Goal: Information Seeking & Learning: Learn about a topic

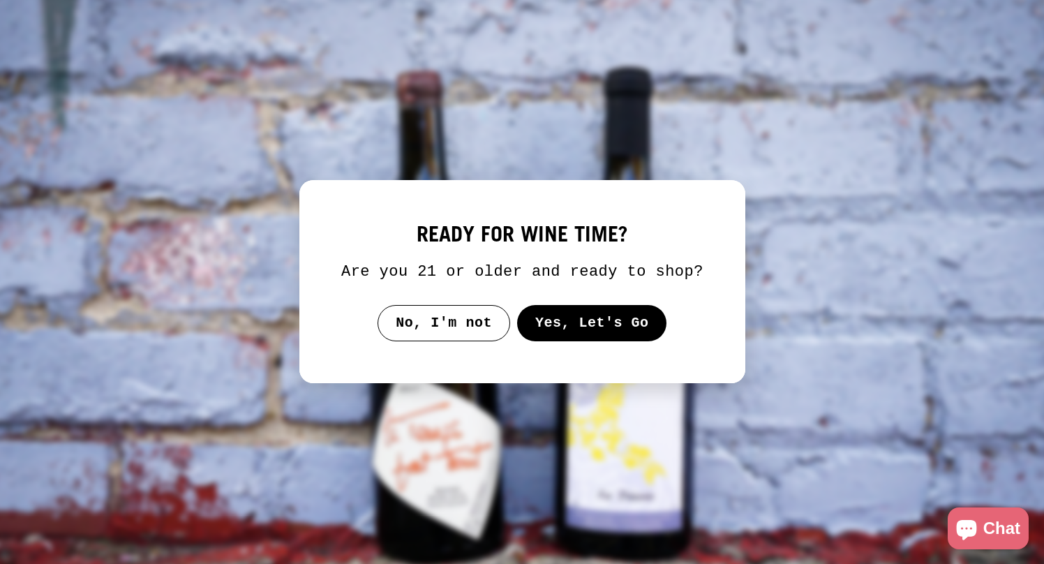
click at [569, 331] on button "Yes, Let's Go" at bounding box center [591, 323] width 150 height 36
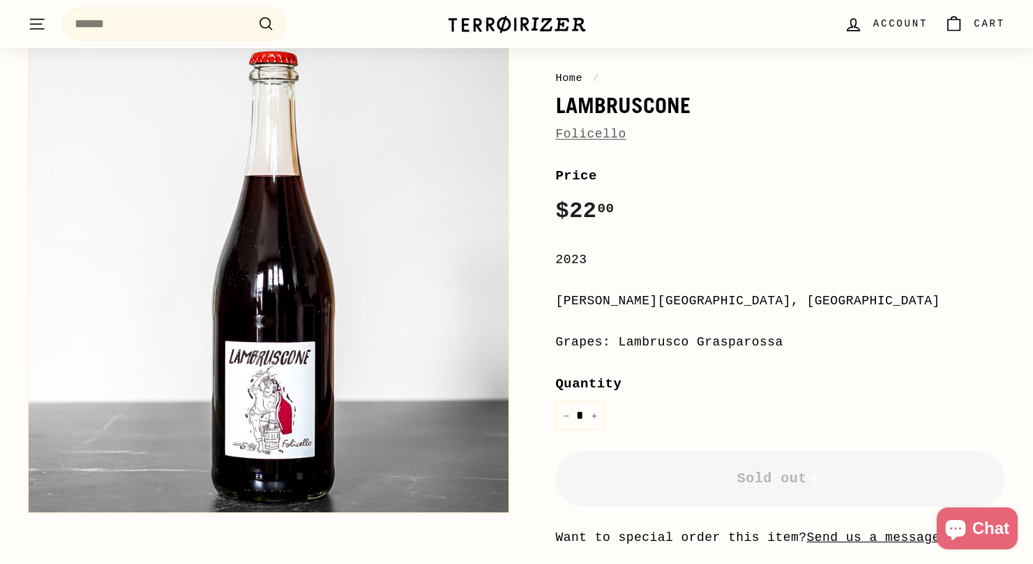
scroll to position [116, 0]
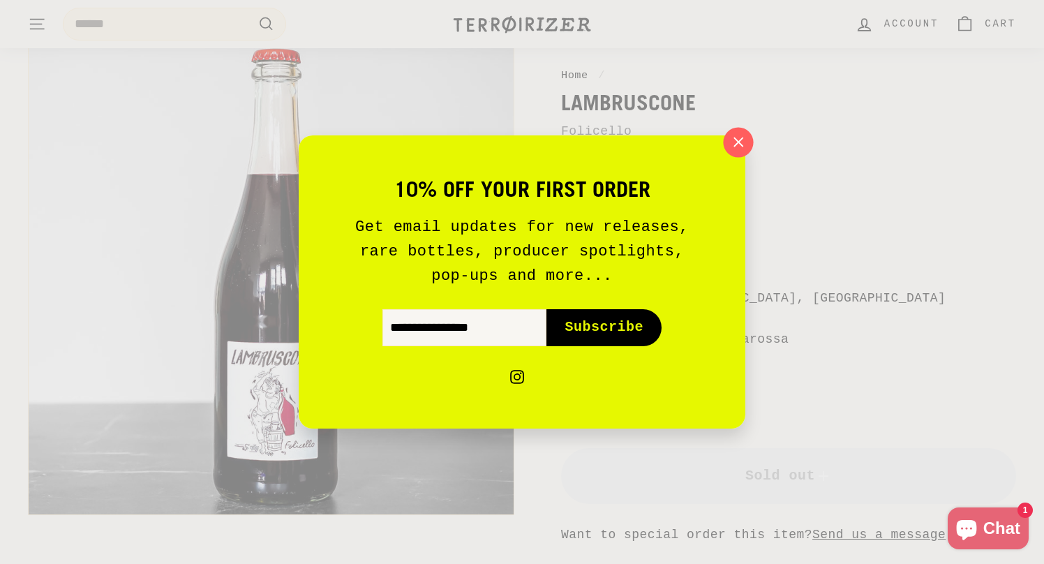
click at [740, 137] on icon "button" at bounding box center [738, 142] width 21 height 21
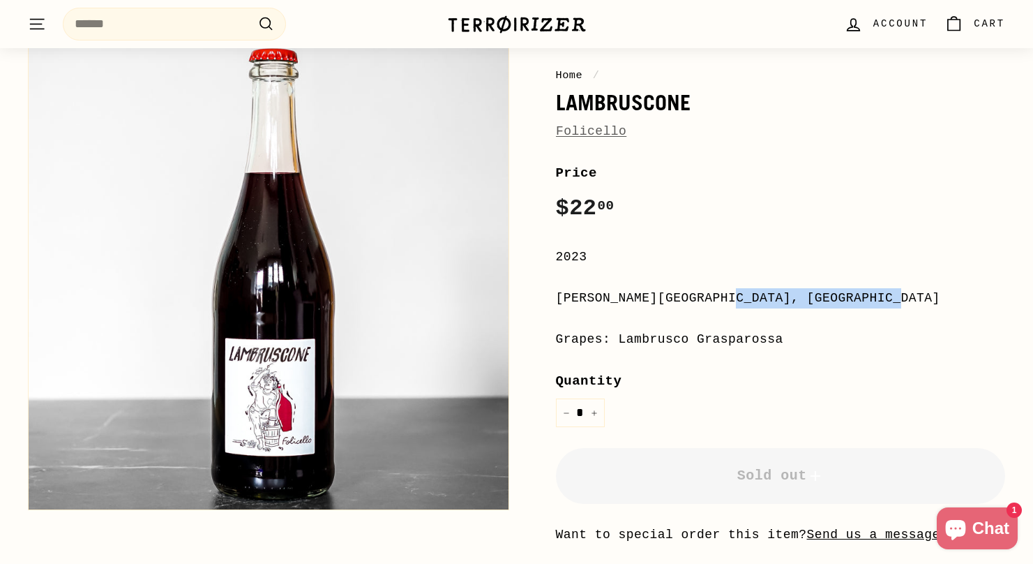
drag, startPoint x: 566, startPoint y: 299, endPoint x: 734, endPoint y: 297, distance: 168.2
click at [734, 297] on div "[PERSON_NAME][GEOGRAPHIC_DATA], [GEOGRAPHIC_DATA]" at bounding box center [781, 298] width 450 height 20
copy div "[PERSON_NAME][GEOGRAPHIC_DATA], [GEOGRAPHIC_DATA]"
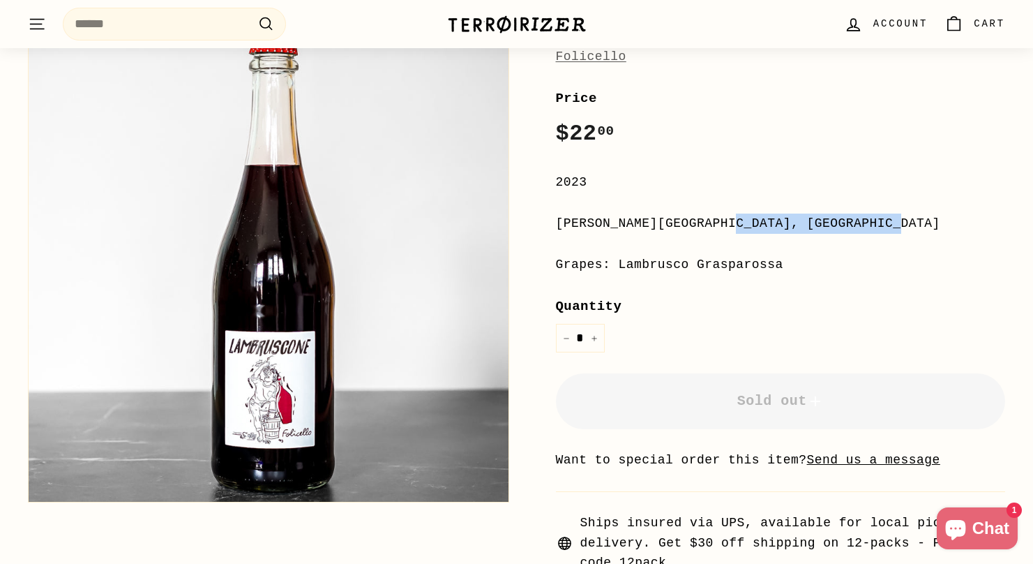
scroll to position [197, 0]
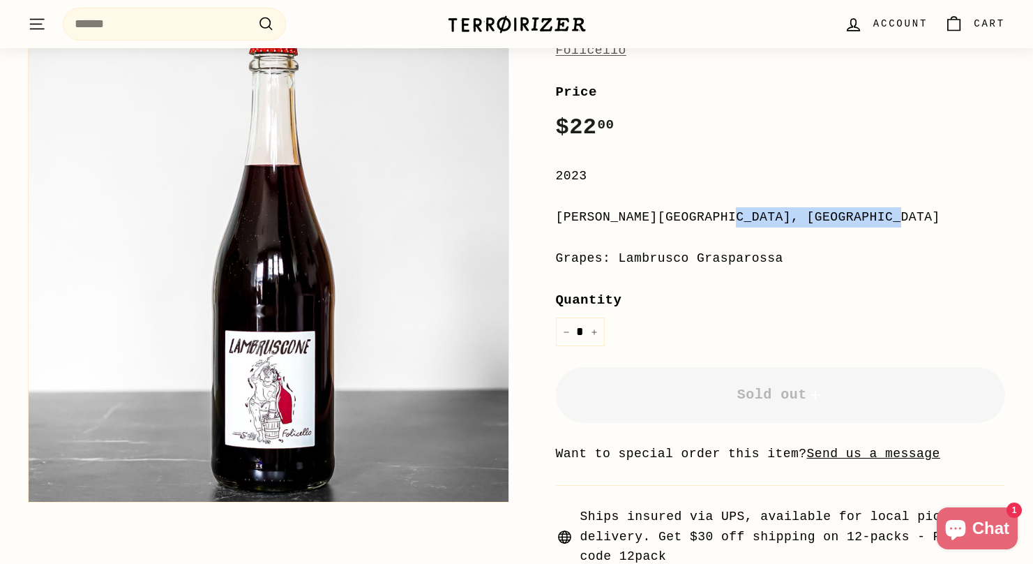
drag, startPoint x: 621, startPoint y: 261, endPoint x: 785, endPoint y: 261, distance: 164.0
click at [785, 261] on div "Grapes: Lambrusco Grasparossa" at bounding box center [781, 258] width 450 height 20
copy div "Lambrusco Grasparossa"
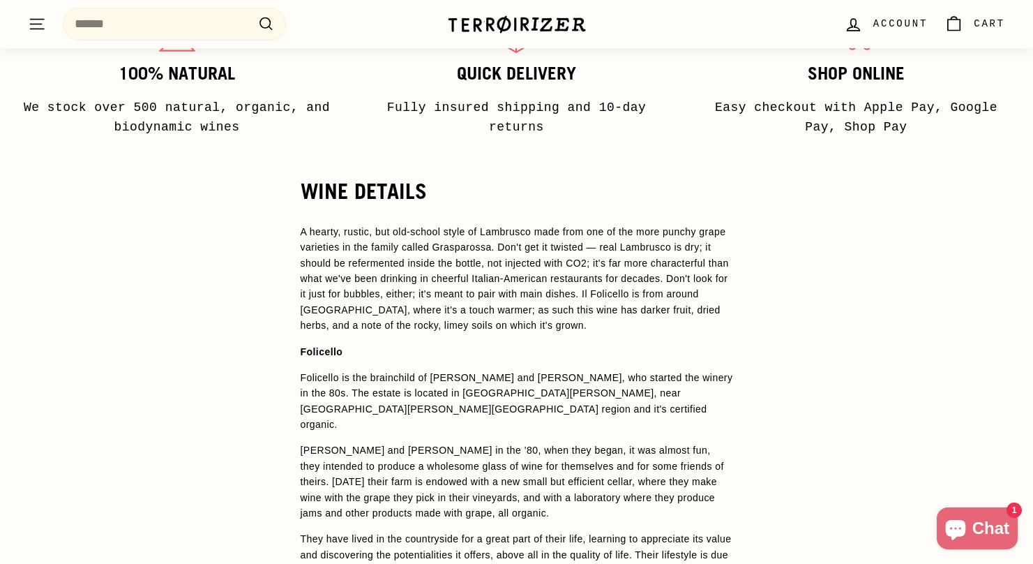
scroll to position [959, 0]
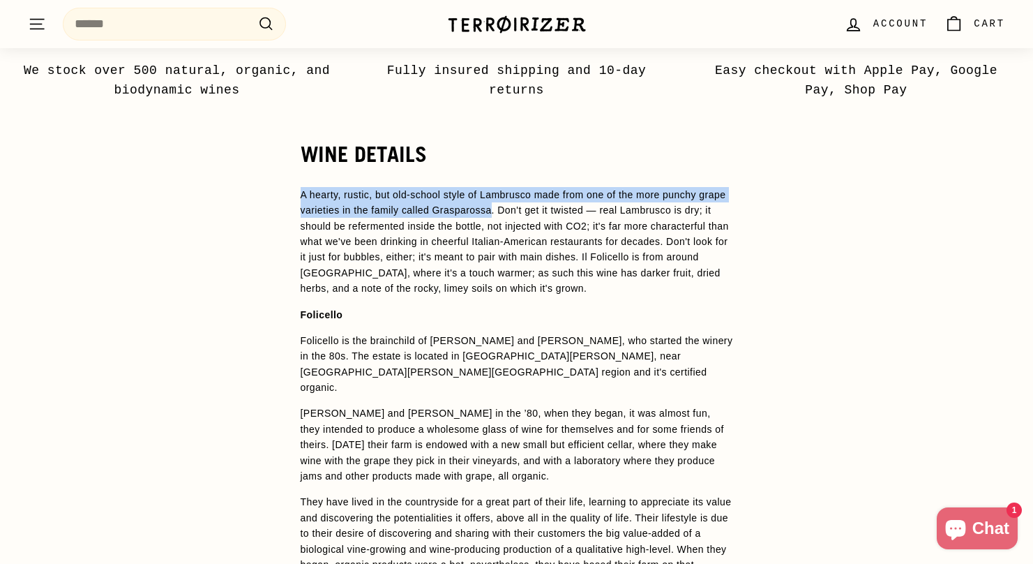
drag, startPoint x: 302, startPoint y: 194, endPoint x: 527, endPoint y: 211, distance: 226.0
click at [527, 211] on span "A hearty, rustic, but old-school style of Lambrusco made from one of the more p…" at bounding box center [515, 241] width 428 height 105
copy span "A hearty, rustic, but old-school style of Lambrusco made from one of the more p…"
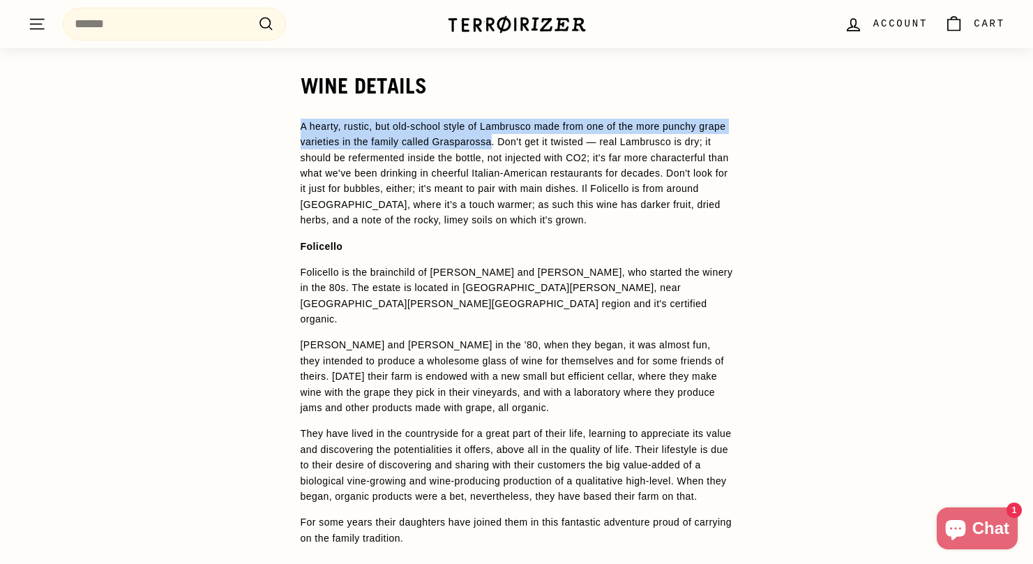
scroll to position [1085, 0]
